Goal: Task Accomplishment & Management: Complete application form

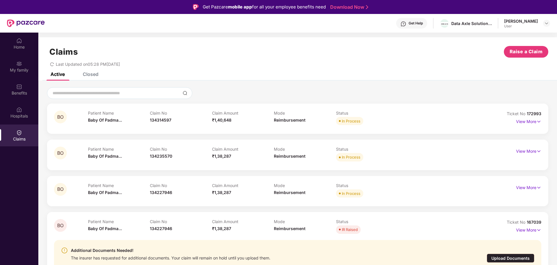
scroll to position [33, 0]
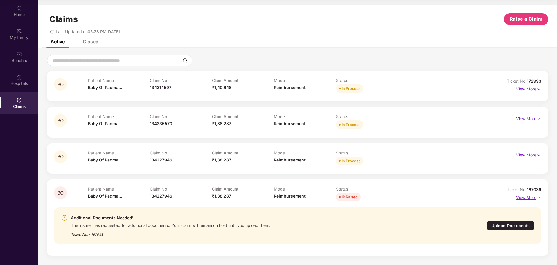
click at [539, 195] on img at bounding box center [539, 197] width 5 height 6
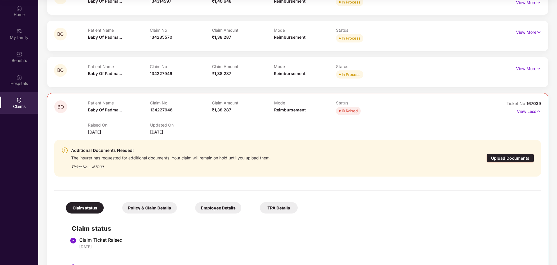
scroll to position [97, 0]
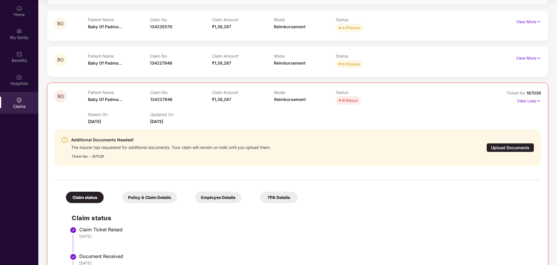
click at [512, 148] on div "Upload Documents" at bounding box center [511, 147] width 48 height 9
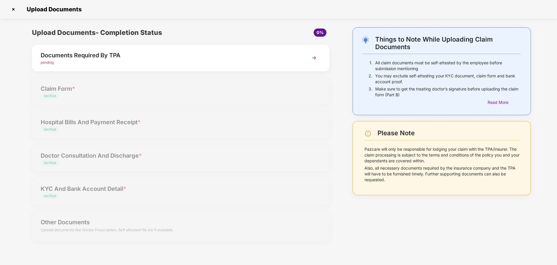
click at [160, 61] on div "pending" at bounding box center [169, 63] width 257 height 6
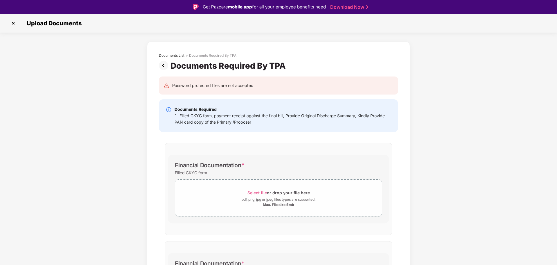
scroll to position [97, 0]
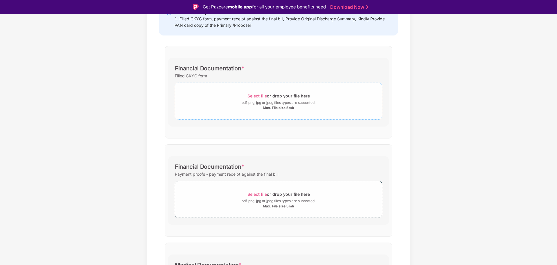
click at [253, 94] on span "Select file" at bounding box center [257, 95] width 19 height 5
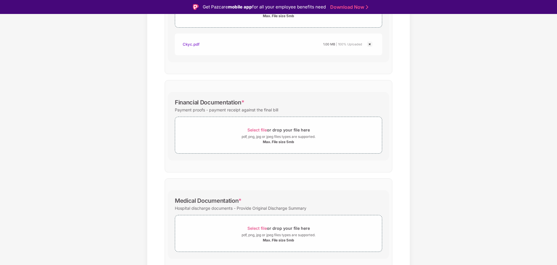
scroll to position [194, 0]
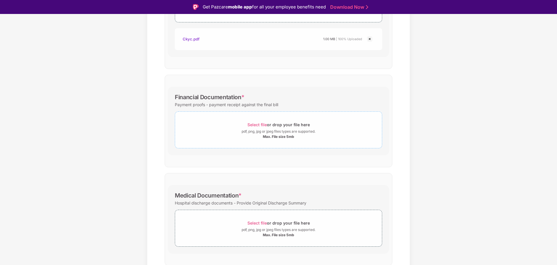
click at [266, 126] on span "Select file" at bounding box center [257, 124] width 19 height 5
click at [251, 124] on span "Select file" at bounding box center [257, 124] width 19 height 5
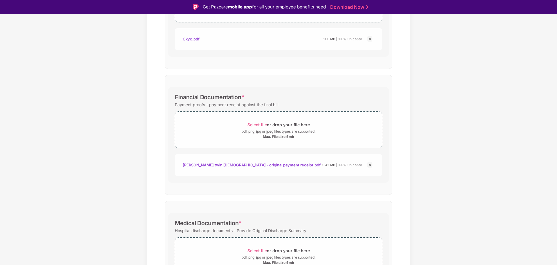
scroll to position [291, 0]
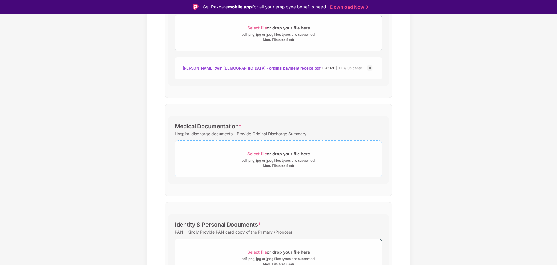
click at [278, 163] on div "Max. File size 5mb" at bounding box center [278, 165] width 31 height 5
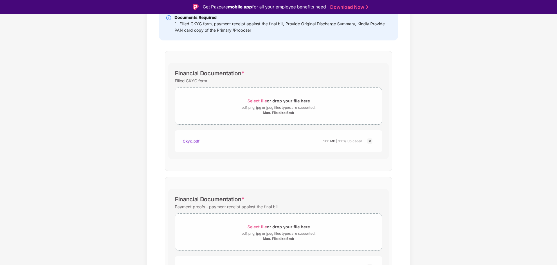
scroll to position [97, 0]
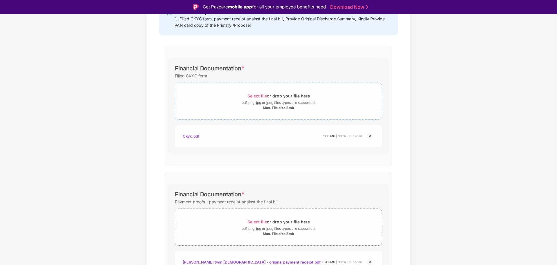
click at [258, 94] on span "Select file" at bounding box center [257, 95] width 19 height 5
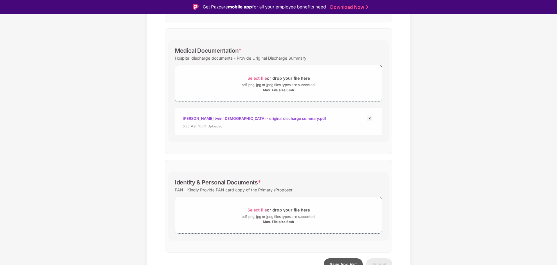
scroll to position [397, 0]
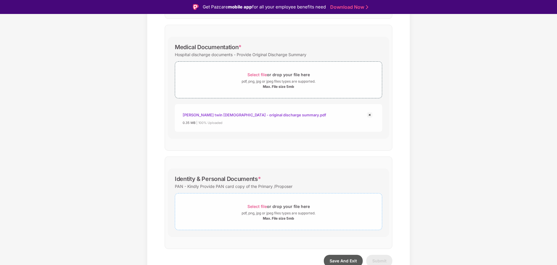
click at [241, 198] on span "Select file or drop your file here pdf, png, jpg or jpeg files types are suppor…" at bounding box center [278, 212] width 207 height 28
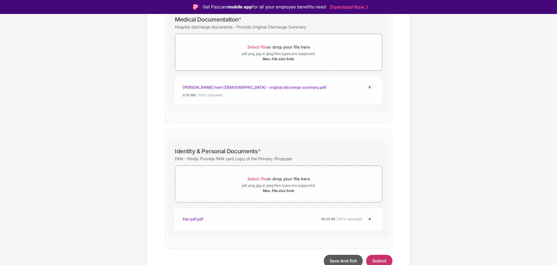
click at [385, 258] on span "Submit" at bounding box center [380, 260] width 14 height 5
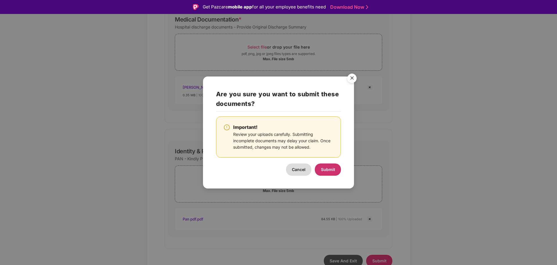
click at [327, 169] on span "Submit" at bounding box center [328, 169] width 14 height 5
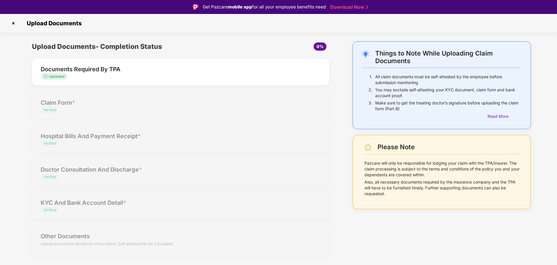
click at [15, 24] on img at bounding box center [13, 23] width 9 height 9
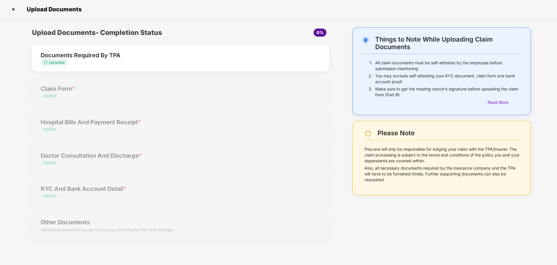
click at [12, 9] on img at bounding box center [13, 9] width 9 height 9
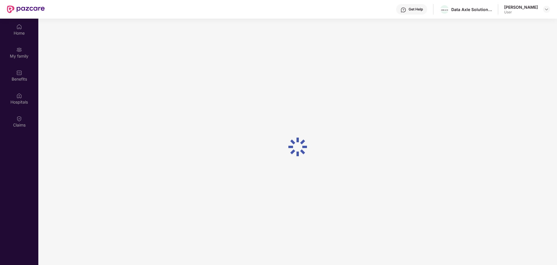
scroll to position [33, 0]
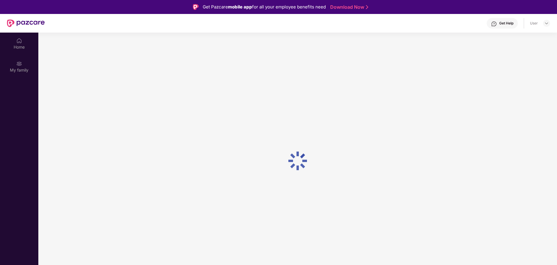
scroll to position [33, 0]
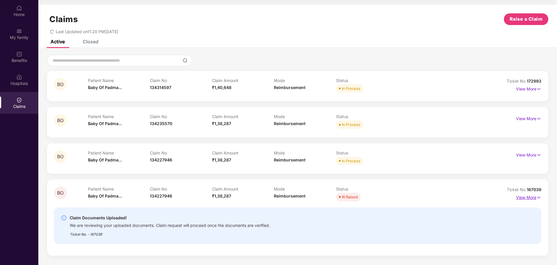
click at [537, 198] on img at bounding box center [539, 197] width 5 height 6
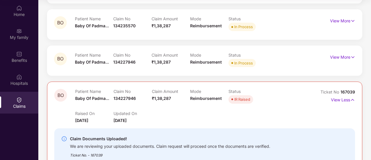
scroll to position [98, 0]
